Goal: Task Accomplishment & Management: Manage account settings

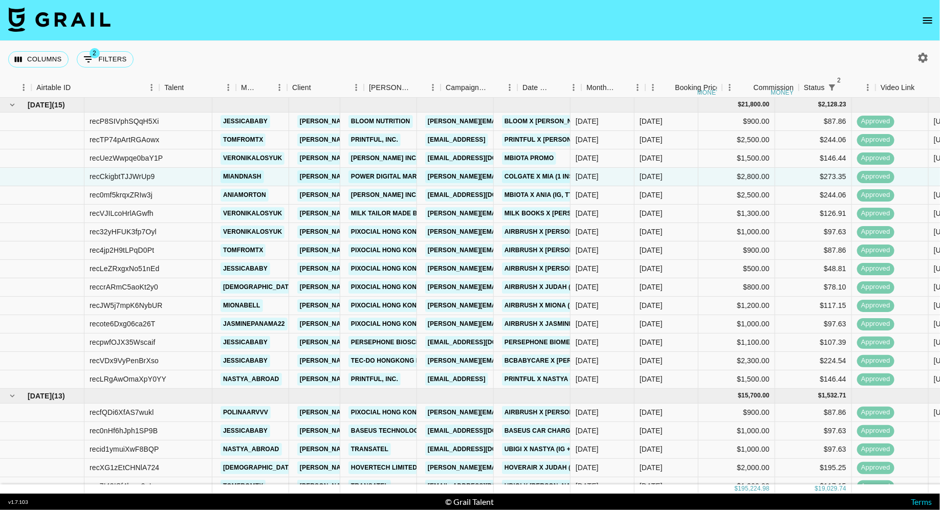
scroll to position [0, 53]
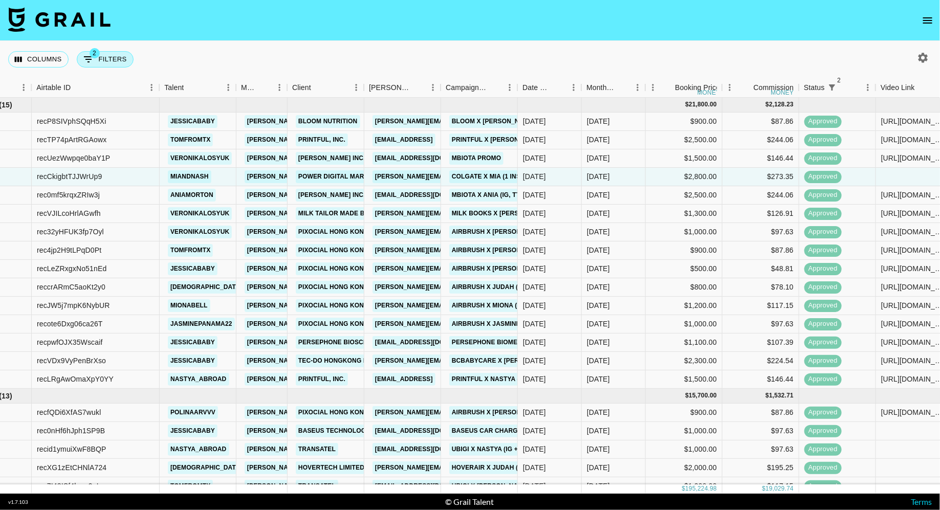
click at [104, 58] on button "2 Filters" at bounding box center [105, 59] width 57 height 16
select select "status"
select select "isNotAnyOf"
select select "status"
select select "approved"
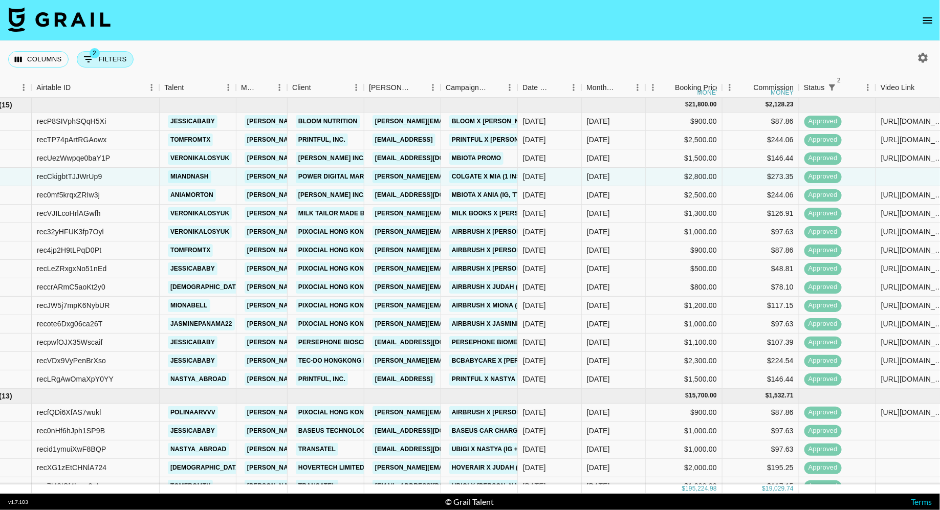
select select "talentName"
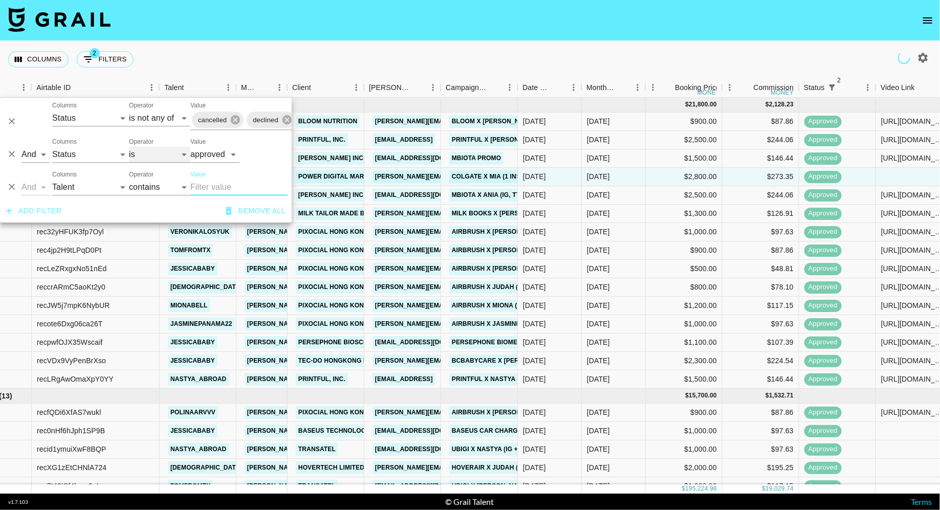
click at [150, 156] on select "is is not is any of is not any of" at bounding box center [159, 154] width 61 height 16
select select "not"
click at [129, 146] on select "is is not is any of is not any of" at bounding box center [159, 154] width 61 height 16
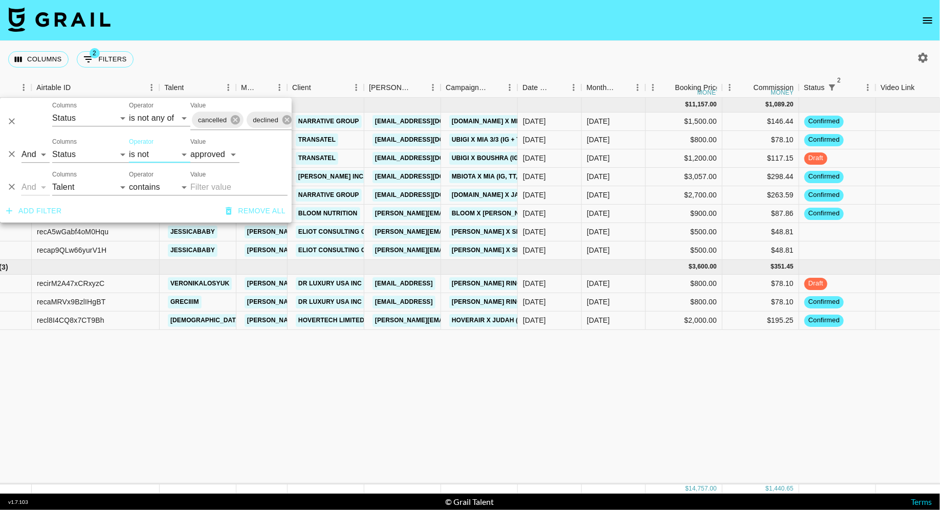
click at [389, 60] on div "Columns 2 Filters + Booking" at bounding box center [470, 59] width 940 height 37
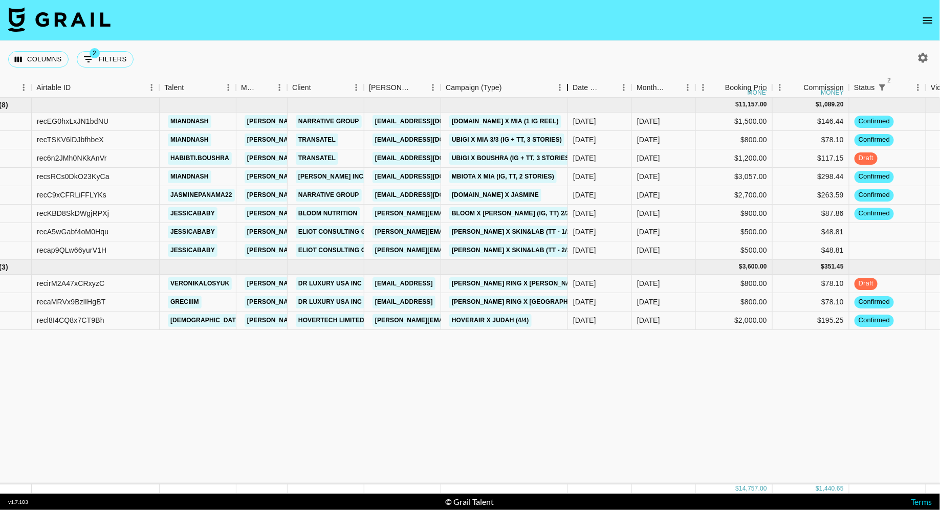
drag, startPoint x: 515, startPoint y: 88, endPoint x: 566, endPoint y: 87, distance: 51.2
click at [566, 87] on div "Campaign (Type)" at bounding box center [568, 88] width 12 height 20
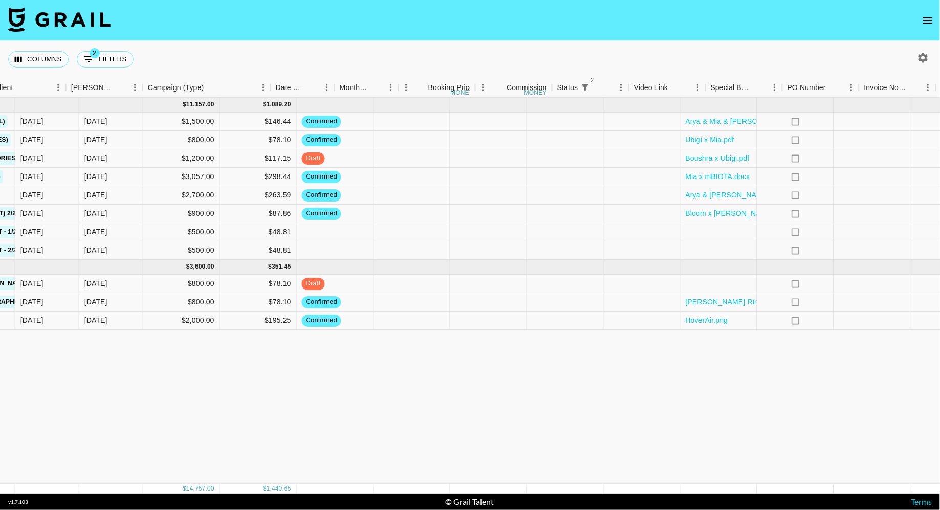
scroll to position [0, 695]
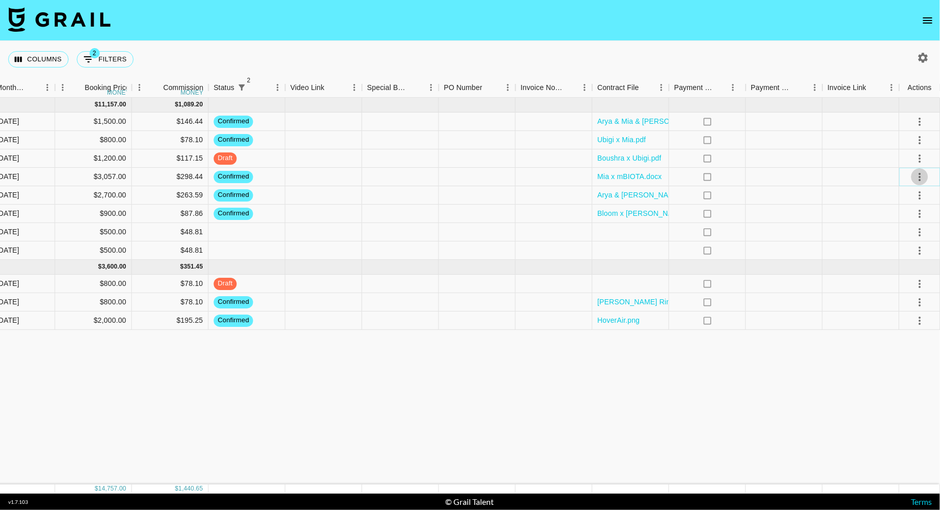
click at [915, 175] on icon "select merge strategy" at bounding box center [920, 177] width 12 height 12
click at [903, 274] on div "Approve" at bounding box center [898, 273] width 31 height 12
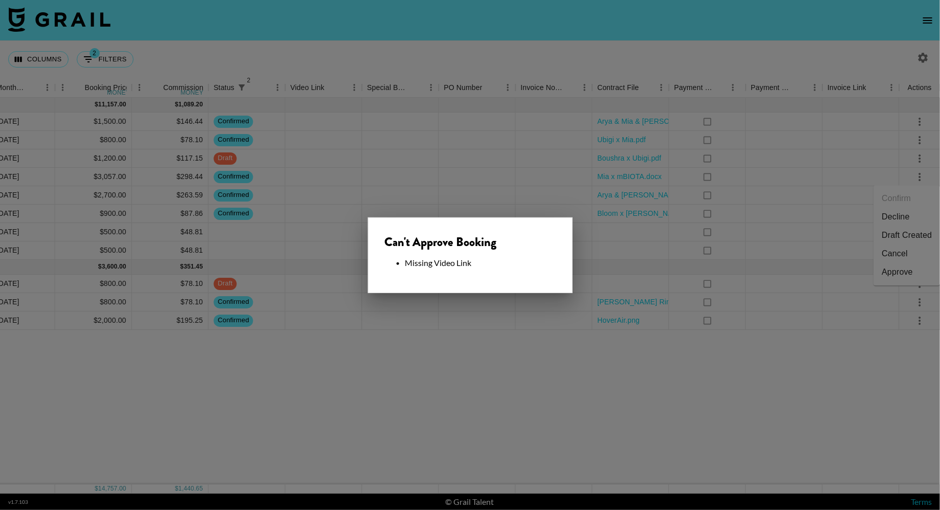
click at [501, 284] on div "Can't Approve Booking Missing Video Link" at bounding box center [470, 256] width 205 height 76
click at [319, 215] on div at bounding box center [470, 255] width 940 height 510
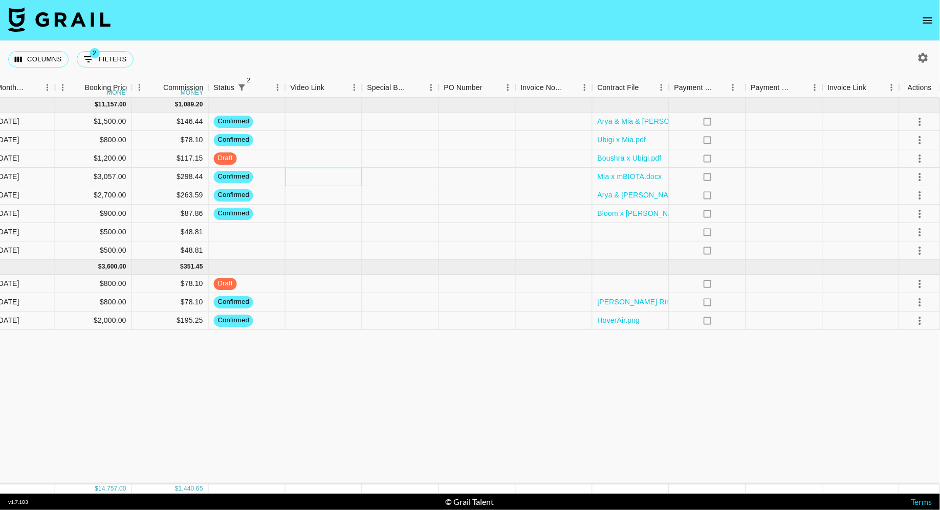
click at [333, 180] on div at bounding box center [324, 177] width 77 height 18
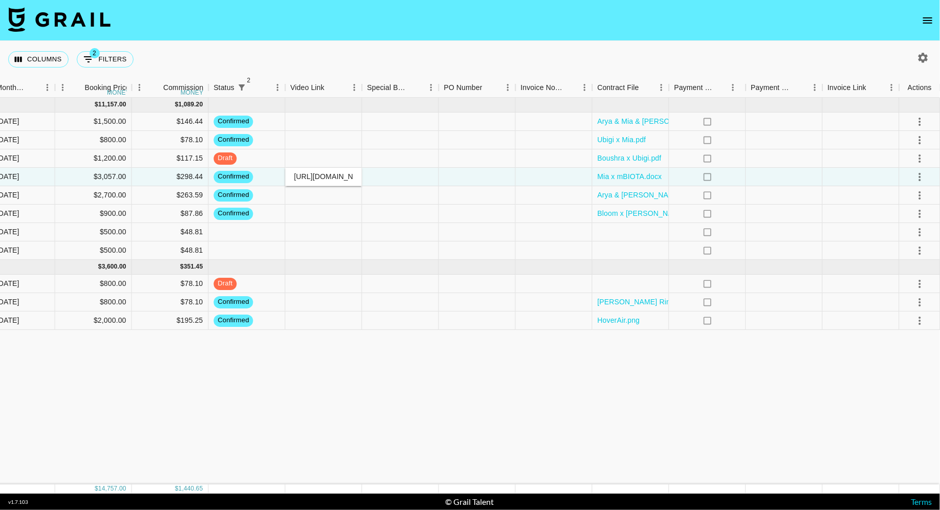
scroll to position [0, 100]
type input "[URL][DOMAIN_NAME]"
click at [403, 179] on div at bounding box center [400, 177] width 77 height 18
click at [923, 176] on icon "select merge strategy" at bounding box center [920, 177] width 12 height 12
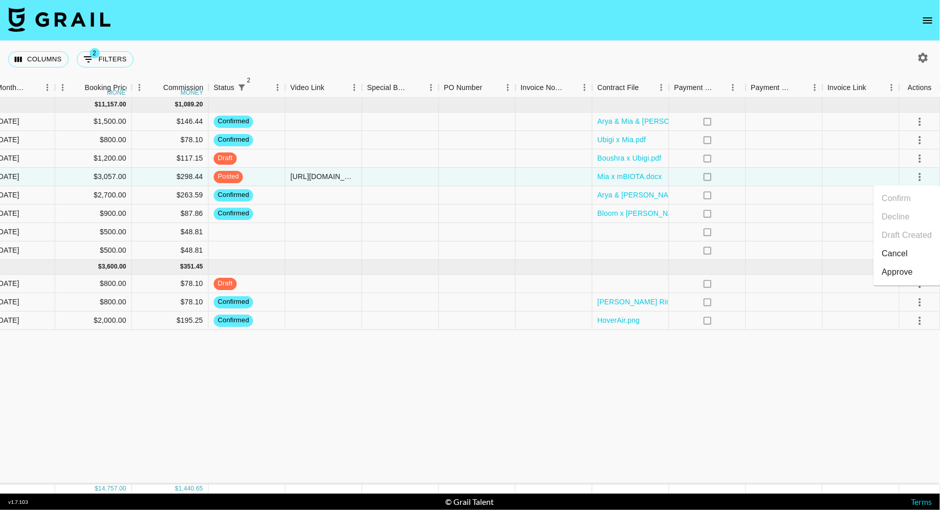
click at [905, 269] on div "Approve" at bounding box center [898, 273] width 31 height 12
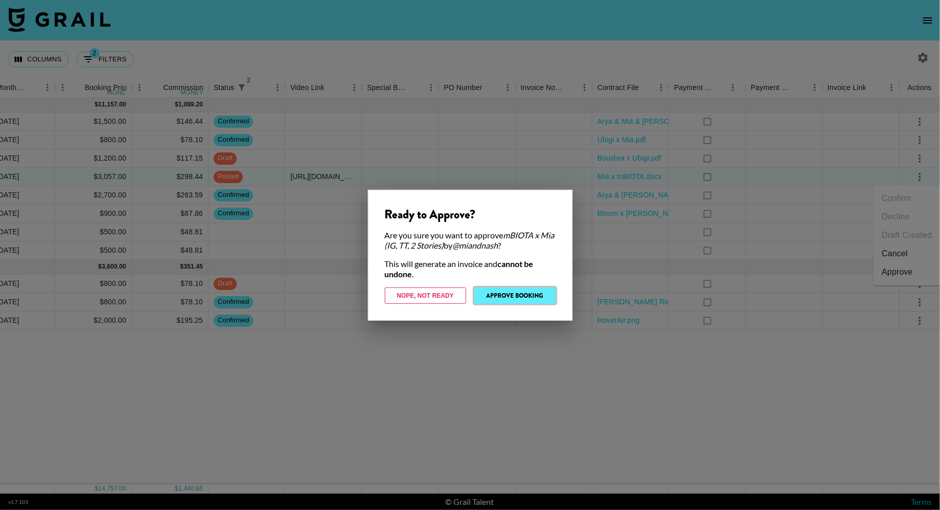
click at [539, 297] on button "Approve Booking" at bounding box center [515, 296] width 81 height 16
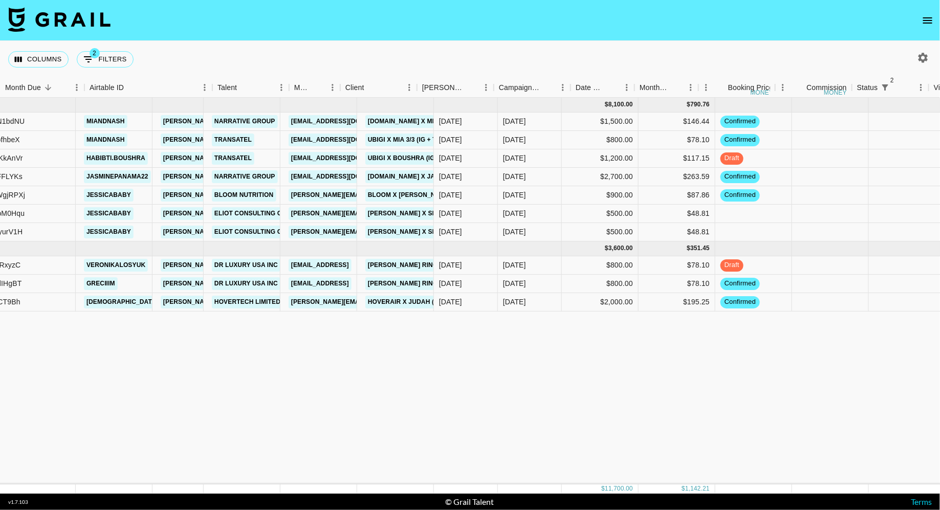
scroll to position [0, 0]
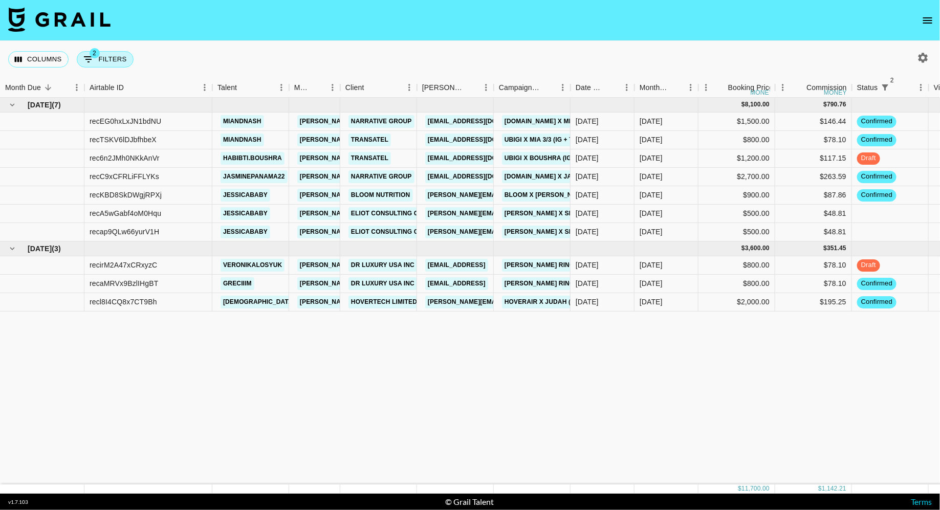
click at [117, 60] on button "2 Filters" at bounding box center [105, 59] width 57 height 16
select select "status"
select select "isNotAnyOf"
select select "status"
select select "not"
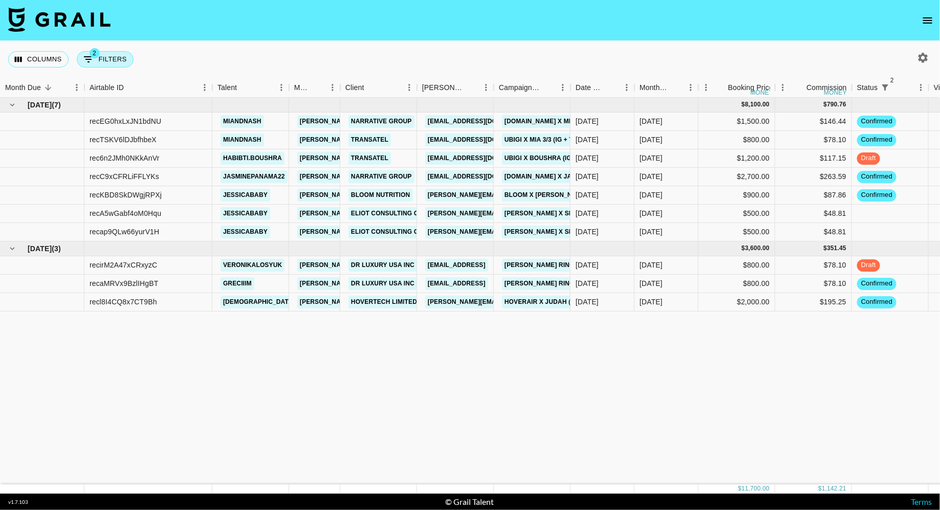
select select "approved"
select select "talentName"
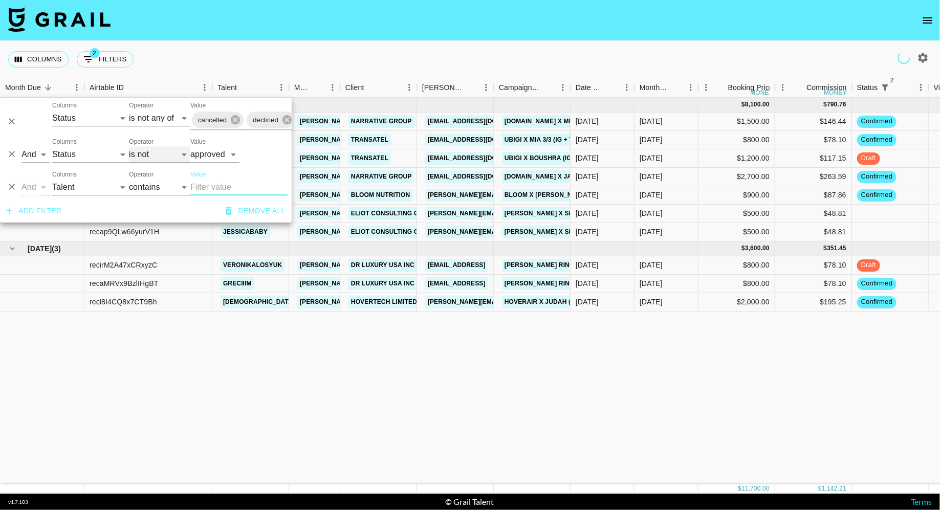
click at [147, 155] on select "is is not is any of is not any of" at bounding box center [159, 154] width 61 height 16
select select "is"
click at [129, 146] on select "is is not is any of is not any of" at bounding box center [159, 154] width 61 height 16
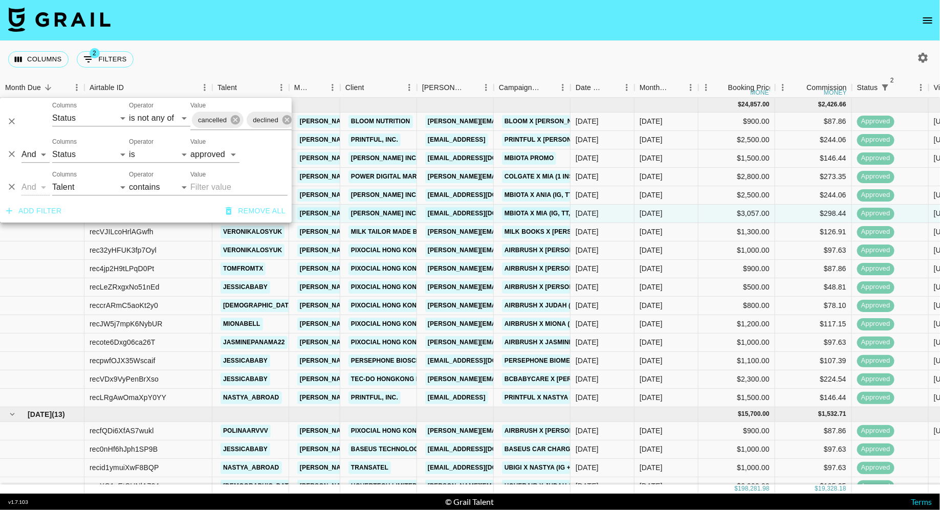
click at [314, 51] on div "Columns 2 Filters + Booking" at bounding box center [470, 59] width 940 height 37
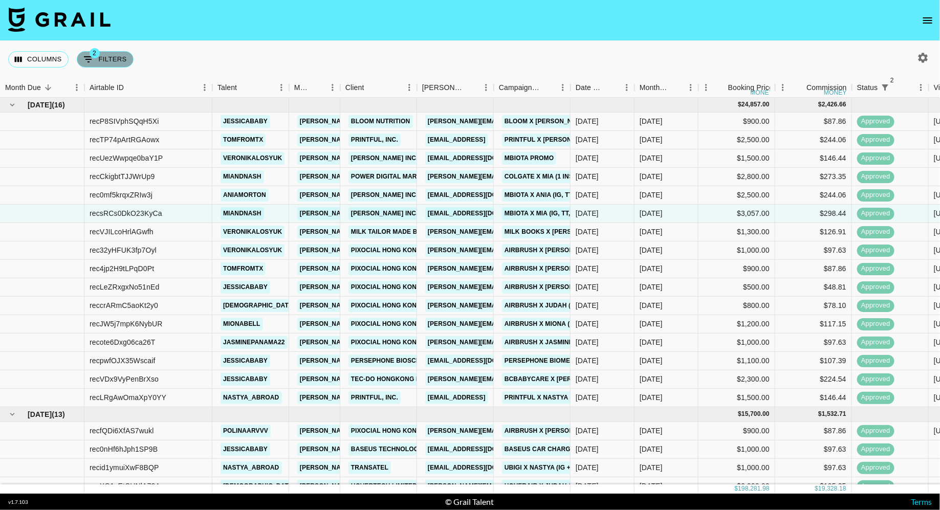
click at [114, 55] on button "2 Filters" at bounding box center [105, 59] width 57 height 16
select select "status"
select select "isNotAnyOf"
select select "status"
select select "approved"
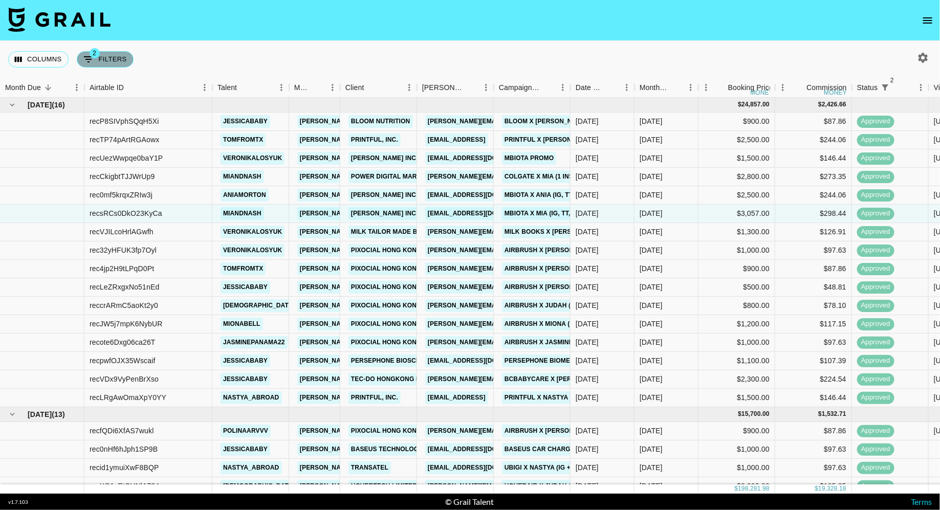
select select "talentName"
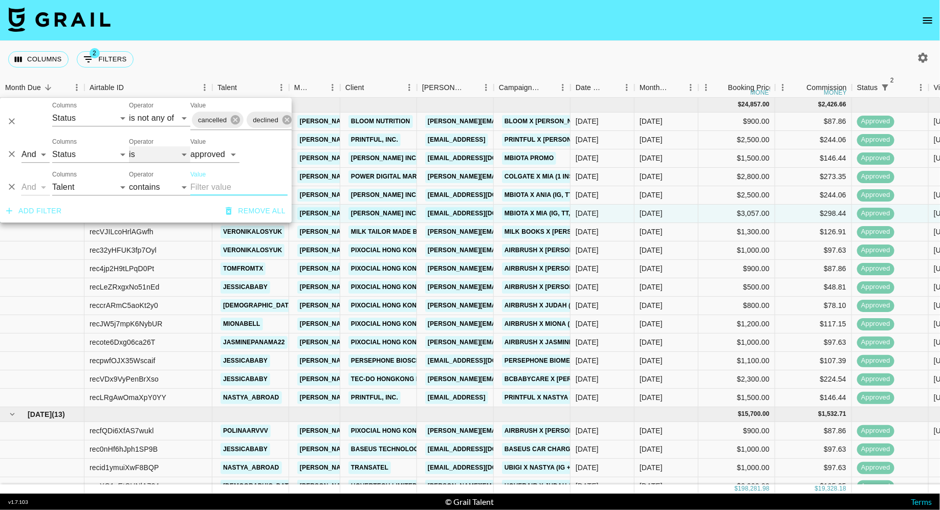
click at [152, 154] on select "is is not is any of is not any of" at bounding box center [159, 154] width 61 height 16
select select "not"
click at [129, 146] on select "is is not is any of is not any of" at bounding box center [159, 154] width 61 height 16
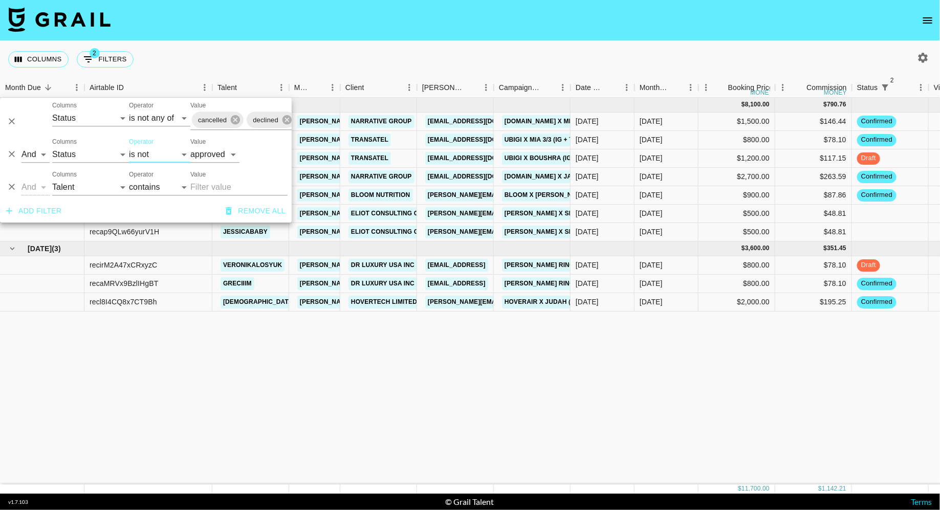
click at [294, 55] on div "Columns 2 Filters + Booking" at bounding box center [470, 59] width 940 height 37
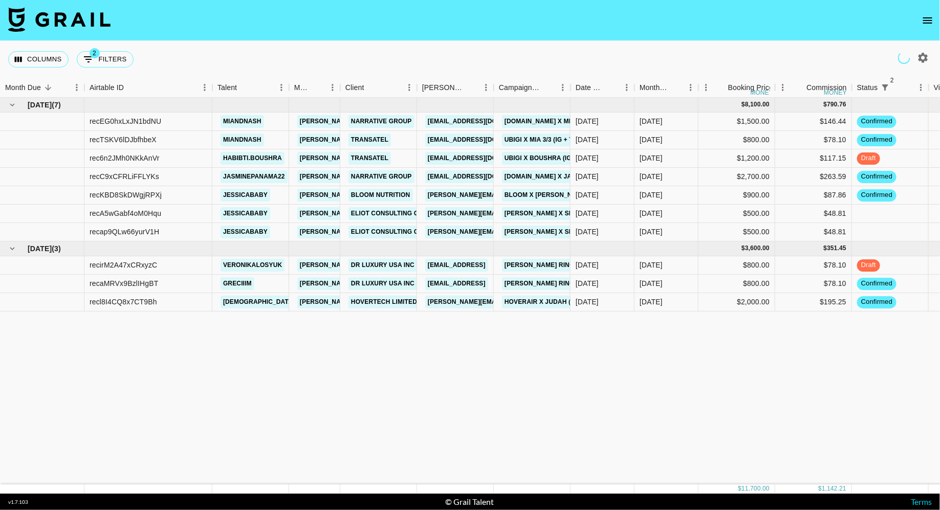
click at [333, 53] on div "Columns 2 Filters + Booking" at bounding box center [470, 59] width 940 height 37
